Goal: Information Seeking & Learning: Learn about a topic

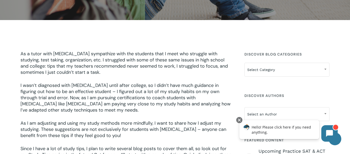
scroll to position [119, 0]
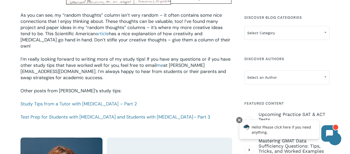
scroll to position [721, 0]
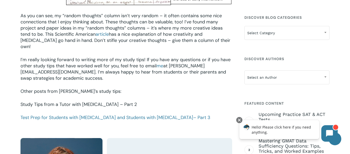
click at [101, 101] on link "Study Tips from a Tutor with [MEDICAL_DATA] – Part 2" at bounding box center [79, 104] width 116 height 6
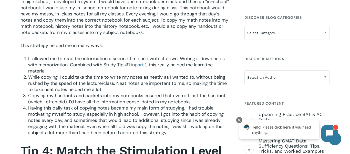
scroll to position [287, 0]
